Goal: Book appointment/travel/reservation

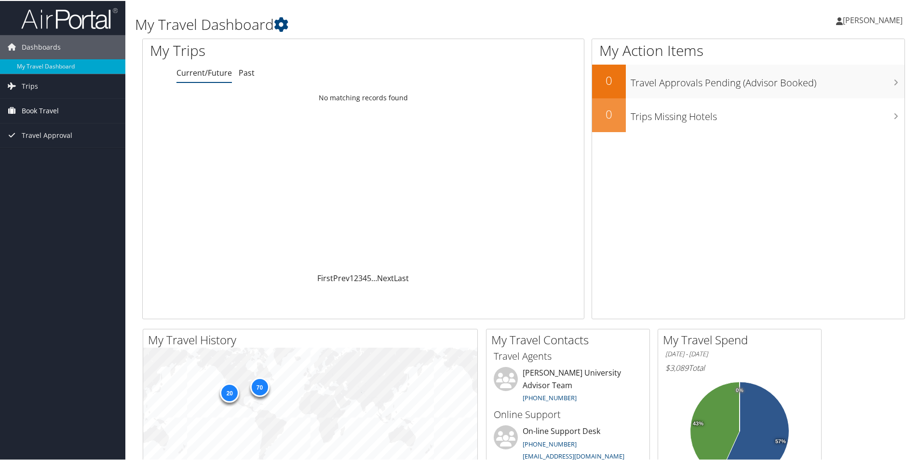
click at [40, 112] on span "Book Travel" at bounding box center [40, 110] width 37 height 24
click at [54, 142] on link "Book/Manage Online Trips" at bounding box center [62, 143] width 125 height 14
